Goal: Task Accomplishment & Management: Manage account settings

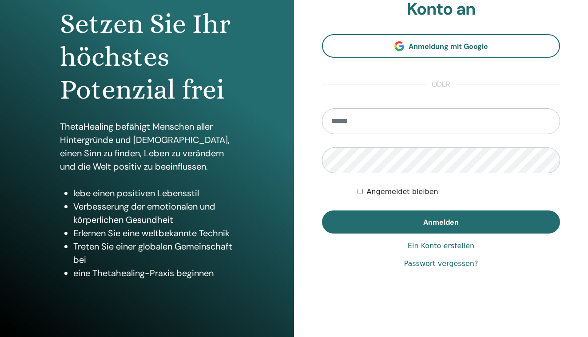
scroll to position [89, 0]
type input "**********"
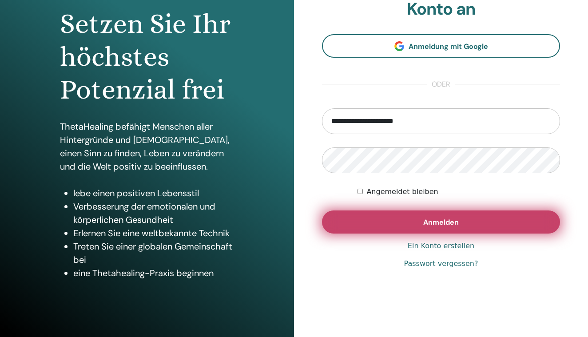
click at [409, 226] on button "Anmelden" at bounding box center [441, 222] width 238 height 23
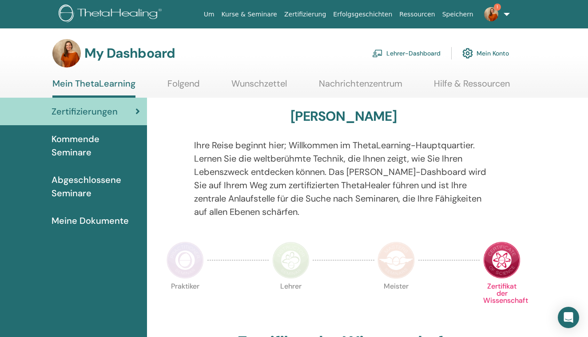
click at [393, 55] on link "Lehrer-Dashboard" at bounding box center [406, 54] width 68 height 20
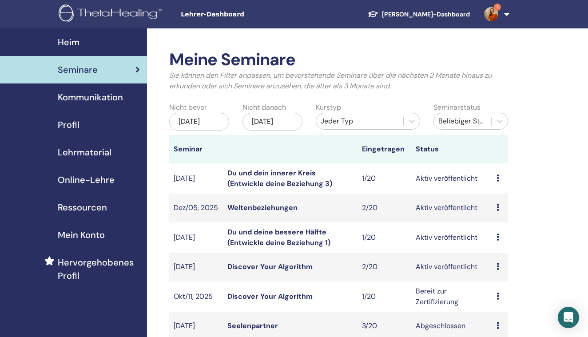
click at [256, 295] on link "Discover Your Algorithm" at bounding box center [269, 296] width 85 height 9
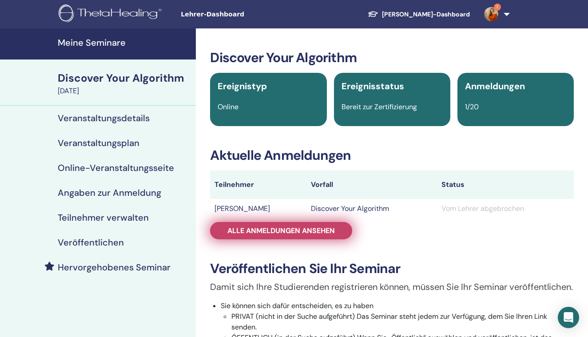
click at [263, 230] on span "Alle Anmeldungen ansehen" at bounding box center [280, 230] width 107 height 9
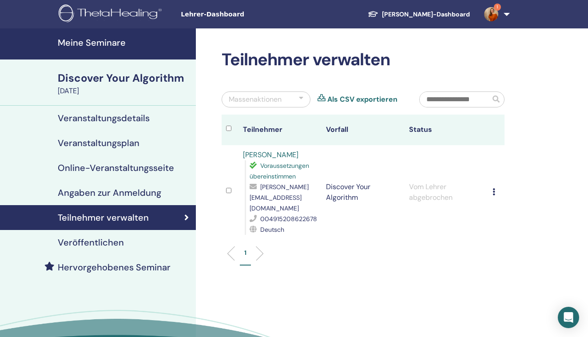
click at [491, 189] on td "Registrierung stornieren Keine automatische Zertifizierung durchführen Als beza…" at bounding box center [496, 192] width 16 height 94
click at [494, 188] on icon at bounding box center [494, 191] width 3 height 7
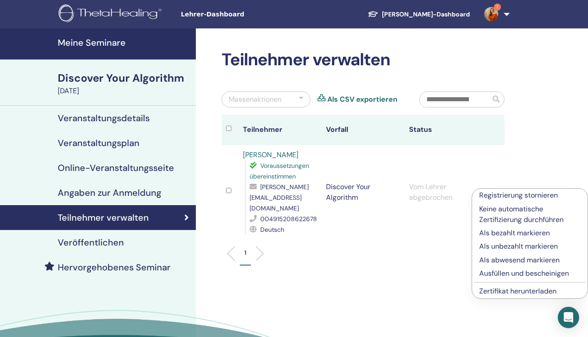
click at [494, 215] on p "Keine automatische Zertifizierung durchführen" at bounding box center [529, 214] width 101 height 21
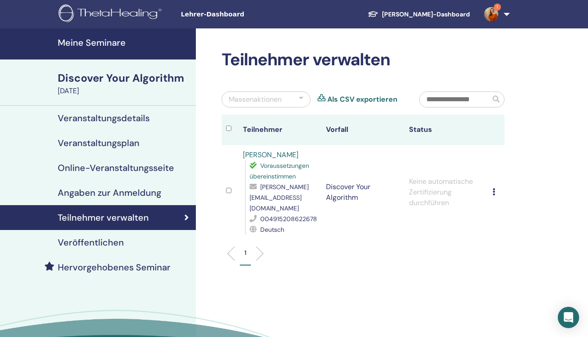
click at [81, 40] on h4 "Meine Seminare" at bounding box center [124, 42] width 133 height 11
